Goal: Task Accomplishment & Management: Complete application form

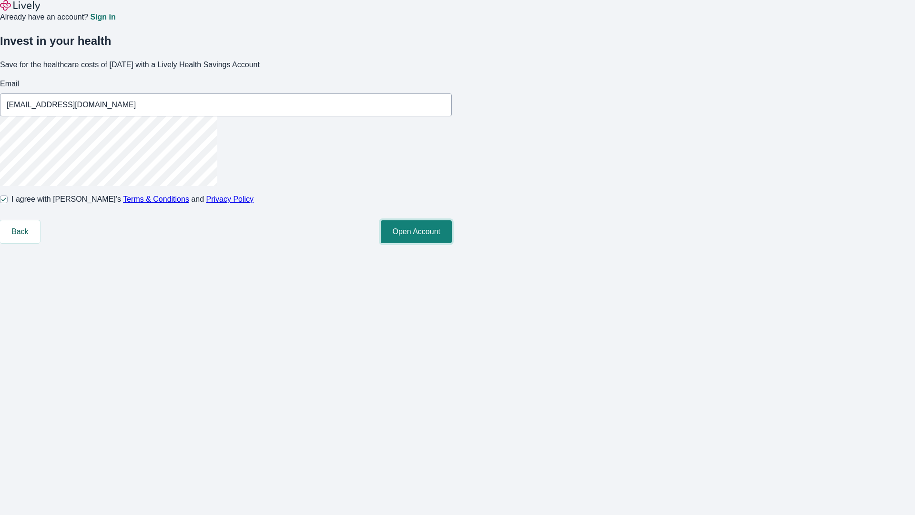
click at [452, 243] on button "Open Account" at bounding box center [416, 231] width 71 height 23
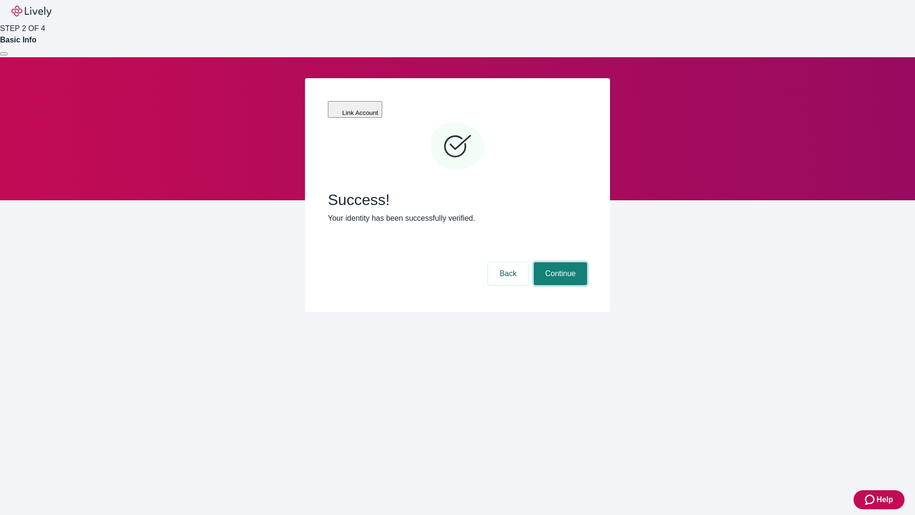
click at [559, 262] on button "Continue" at bounding box center [560, 273] width 53 height 23
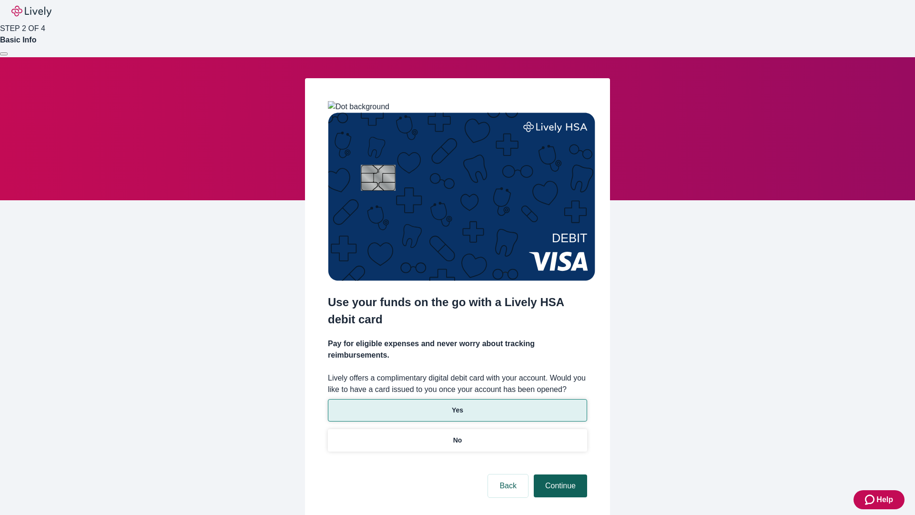
click at [457, 435] on p "No" at bounding box center [457, 440] width 9 height 10
click at [559, 474] on button "Continue" at bounding box center [560, 485] width 53 height 23
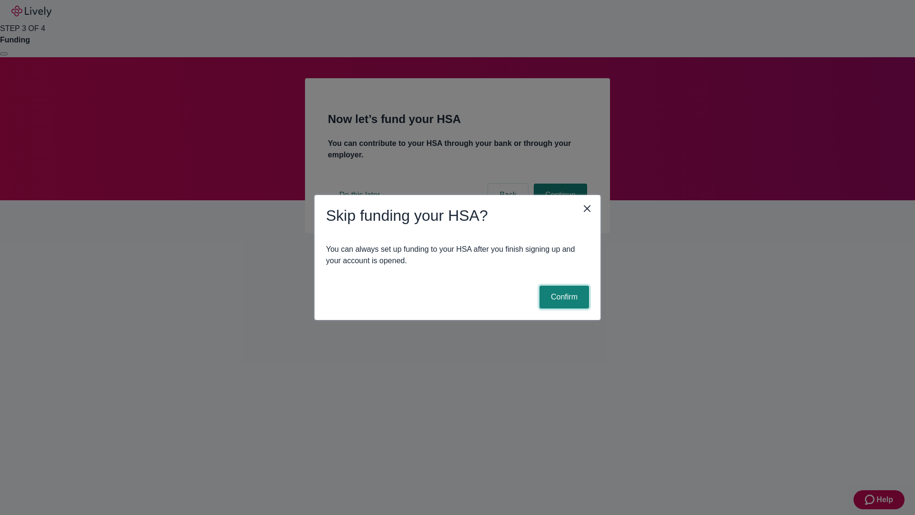
click at [563, 297] on button "Confirm" at bounding box center [564, 296] width 50 height 23
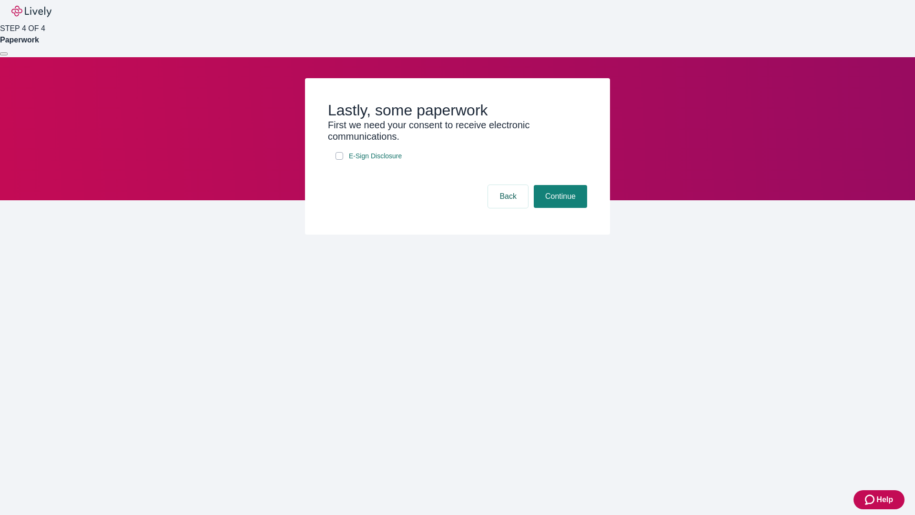
click at [339, 160] on input "E-Sign Disclosure" at bounding box center [339, 156] width 8 height 8
checkbox input "true"
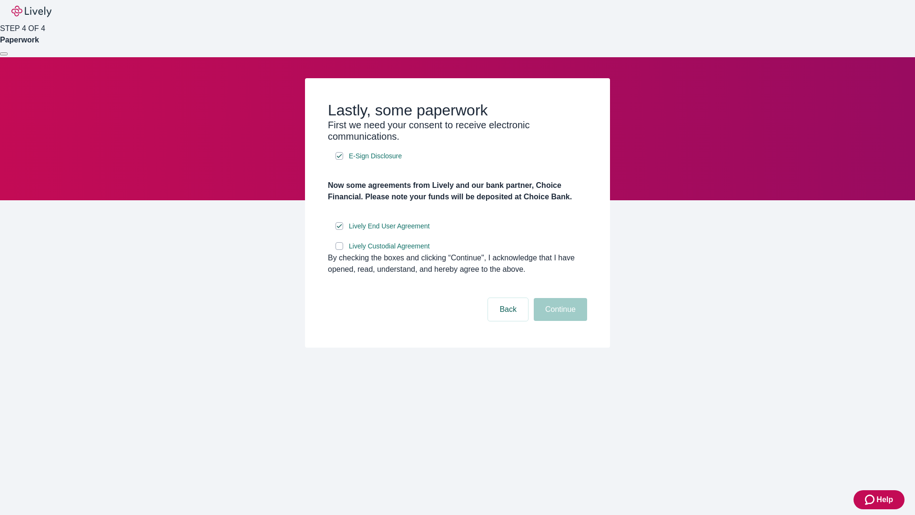
click at [339, 250] on input "Lively Custodial Agreement" at bounding box center [339, 246] width 8 height 8
checkbox input "true"
click at [559, 321] on button "Continue" at bounding box center [560, 309] width 53 height 23
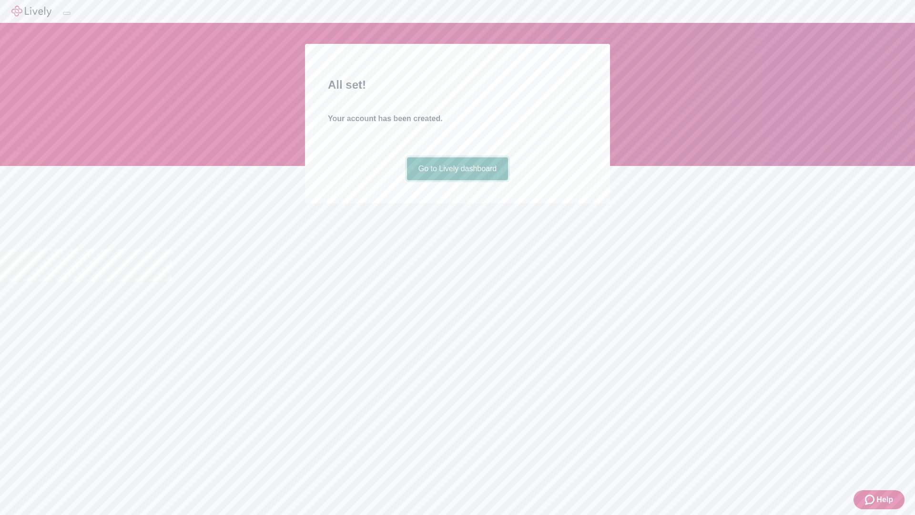
click at [457, 180] on link "Go to Lively dashboard" at bounding box center [457, 168] width 101 height 23
